Goal: Navigation & Orientation: Find specific page/section

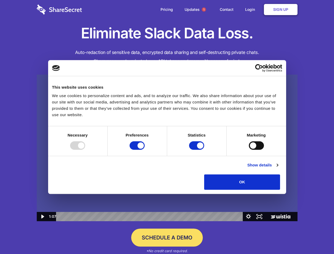
click at [167, 127] on img at bounding box center [167, 147] width 260 height 147
click at [85, 150] on div at bounding box center [77, 145] width 15 height 8
click at [144, 150] on input "Preferences" at bounding box center [136, 145] width 15 height 8
checkbox input "false"
click at [197, 150] on input "Statistics" at bounding box center [196, 145] width 15 height 8
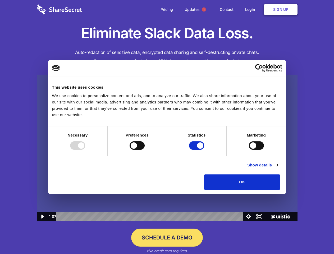
checkbox input "false"
click at [249, 150] on input "Marketing" at bounding box center [256, 145] width 15 height 8
checkbox input "true"
click at [278, 168] on link "Show details" at bounding box center [262, 165] width 31 height 6
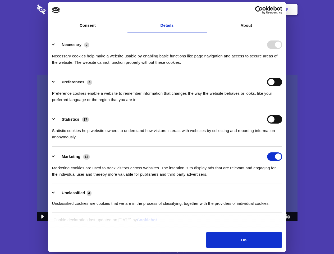
click at [282, 72] on li "Necessary 7 Necessary cookies help make a website usable by enabling basic func…" at bounding box center [167, 53] width 230 height 37
click at [203, 10] on span "1" at bounding box center [204, 9] width 4 height 4
click at [167, 148] on icon "Play Video: Sharesecret Slack Extension" at bounding box center [167, 143] width 34 height 22
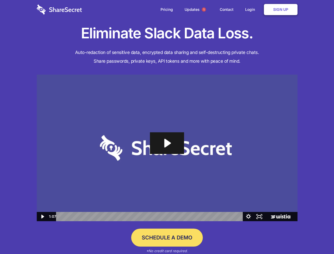
click at [167, 148] on icon "Play Video: Sharesecret Slack Extension" at bounding box center [167, 143] width 34 height 22
